Goal: Transaction & Acquisition: Purchase product/service

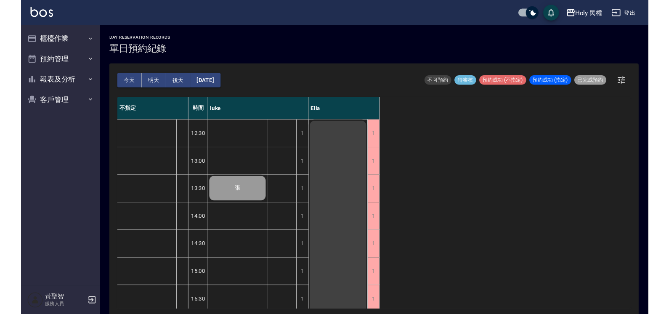
scroll to position [277, 0]
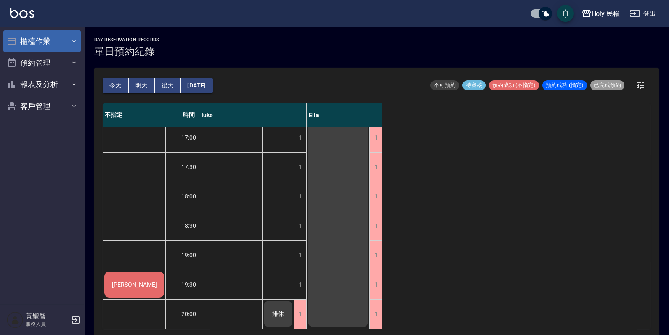
click at [46, 42] on button "櫃檯作業" at bounding box center [41, 41] width 77 height 22
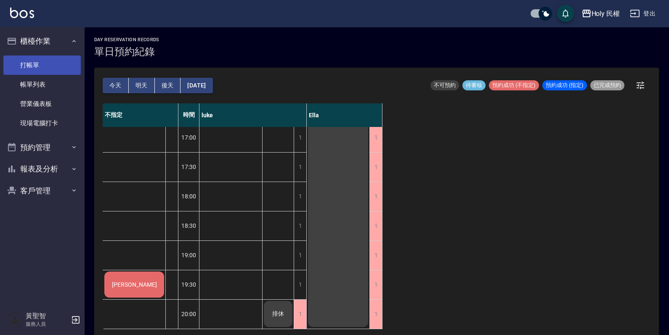
click at [51, 64] on link "打帳單" at bounding box center [41, 65] width 77 height 19
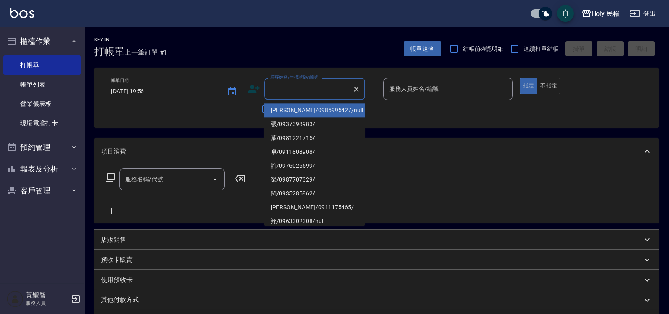
click at [290, 88] on input "顧客姓名/手機號碼/編號" at bounding box center [308, 89] width 81 height 15
type input "j"
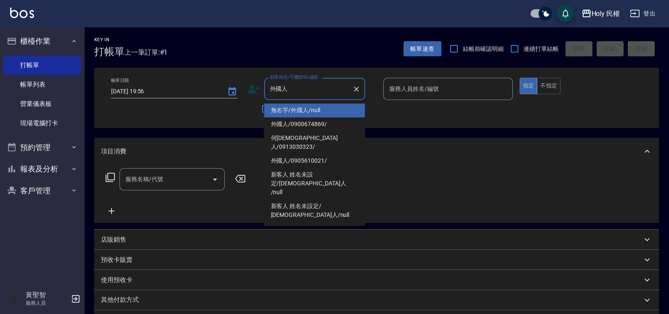
click at [305, 109] on li "無名字/外國人/null" at bounding box center [314, 111] width 101 height 14
type input "無名字/外國人/null"
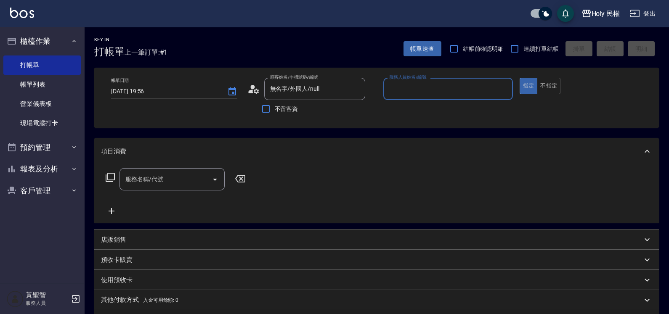
click at [431, 93] on input "服務人員姓名/編號" at bounding box center [448, 89] width 122 height 15
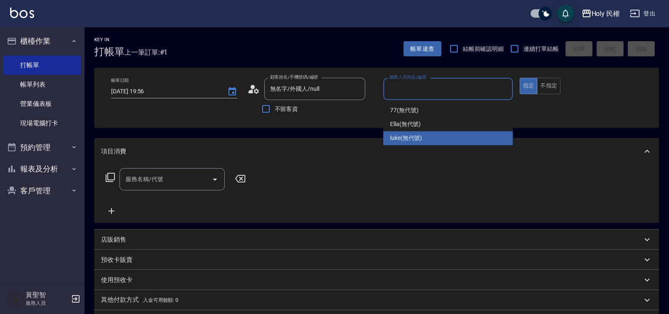
click at [416, 137] on span "luke (無代號)" at bounding box center [406, 138] width 32 height 9
type input "luke(無代號)"
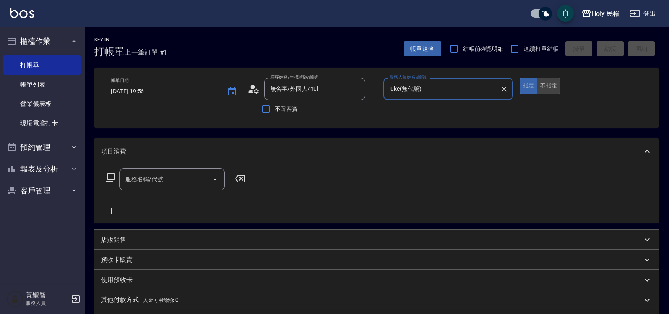
click at [552, 83] on button "不指定" at bounding box center [549, 86] width 24 height 16
click at [139, 182] on input "服務名稱/代號" at bounding box center [165, 179] width 85 height 15
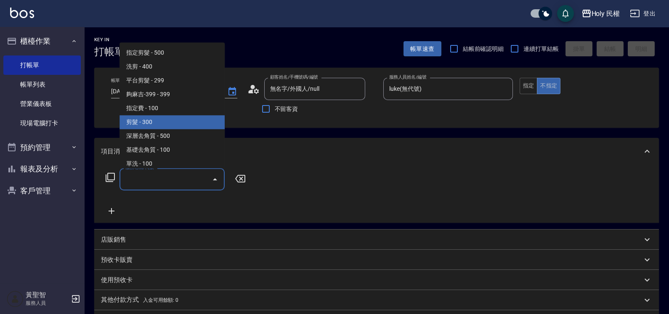
click at [143, 122] on span "剪髮 - 300" at bounding box center [171, 123] width 105 height 14
type input "剪髮(C02)"
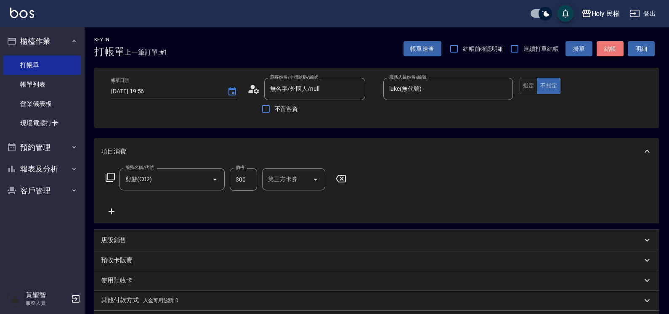
click at [610, 48] on button "結帳" at bounding box center [610, 49] width 27 height 16
